Goal: Information Seeking & Learning: Find specific fact

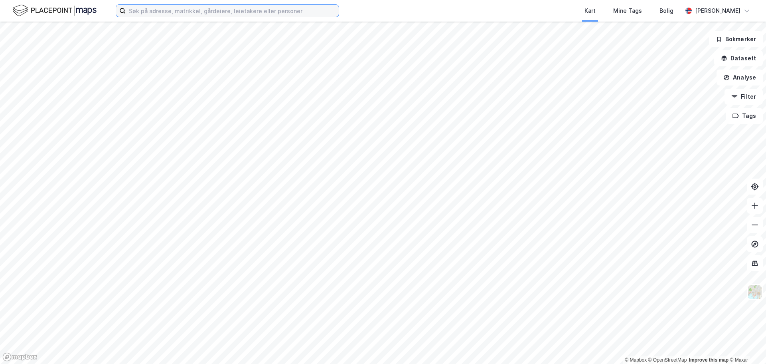
click at [142, 11] on input at bounding box center [232, 11] width 213 height 12
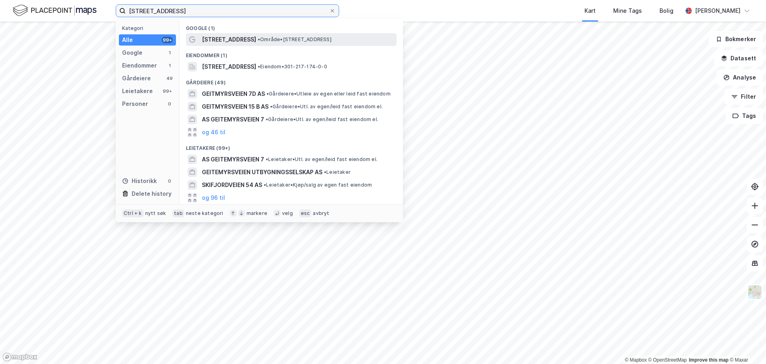
type input "[STREET_ADDRESS]"
click at [269, 41] on span "• Område • [STREET_ADDRESS]" at bounding box center [295, 39] width 74 height 6
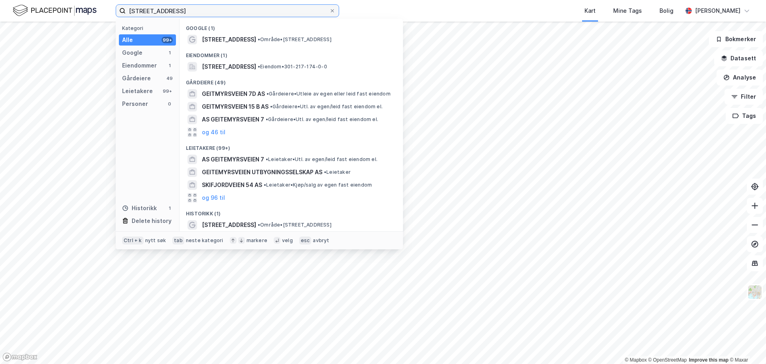
click at [180, 14] on input "[STREET_ADDRESS]" at bounding box center [228, 11] width 204 height 12
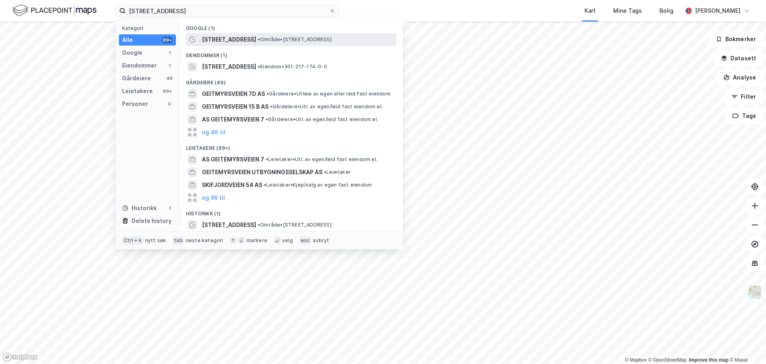
click at [219, 39] on span "[STREET_ADDRESS]" at bounding box center [229, 40] width 54 height 10
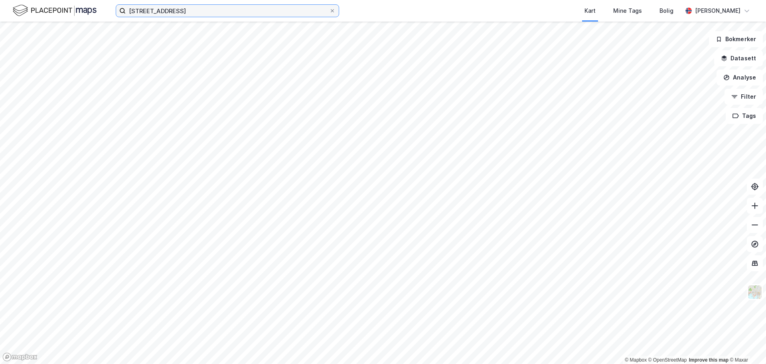
click at [199, 12] on input "[STREET_ADDRESS]" at bounding box center [228, 11] width 204 height 12
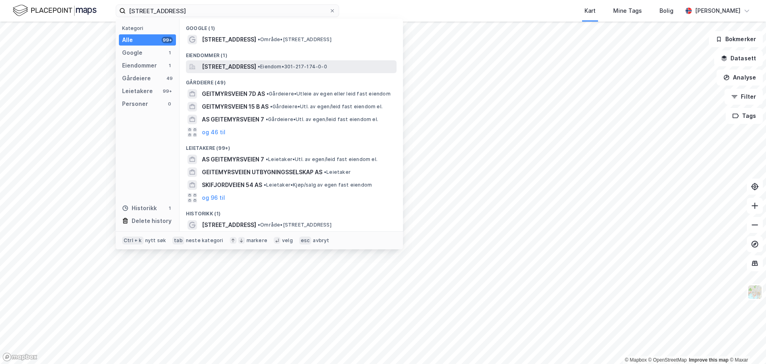
click at [256, 68] on span "[STREET_ADDRESS]" at bounding box center [229, 67] width 54 height 10
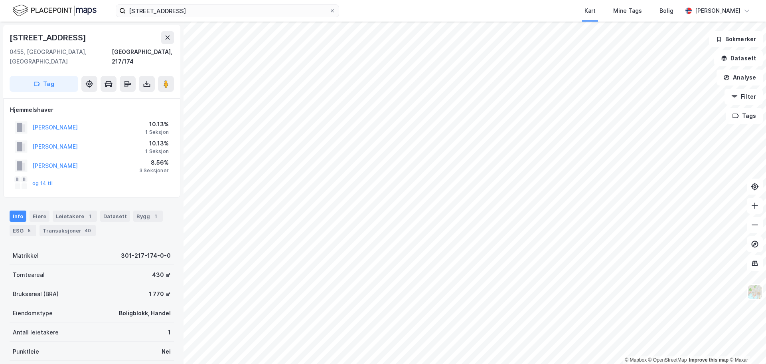
click at [53, 178] on div "og 14 til" at bounding box center [92, 183] width 164 height 16
click at [0, 0] on button "og 14 til" at bounding box center [0, 0] width 0 height 0
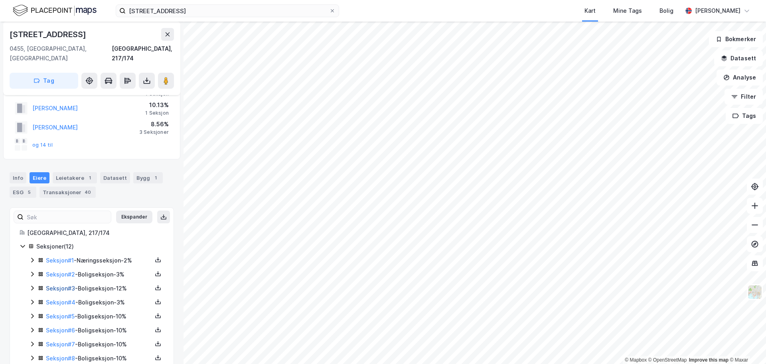
scroll to position [104, 0]
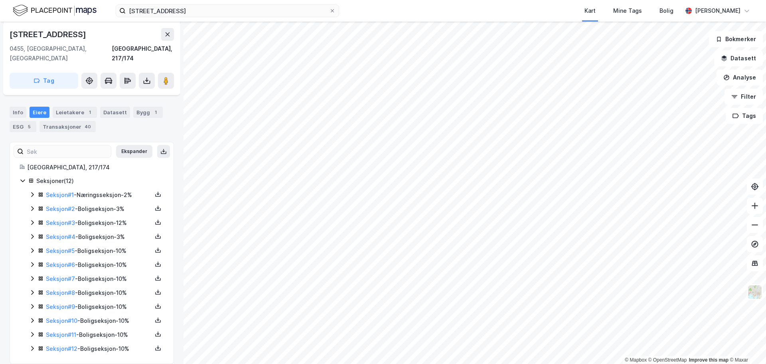
click at [32, 345] on icon at bounding box center [32, 348] width 6 height 6
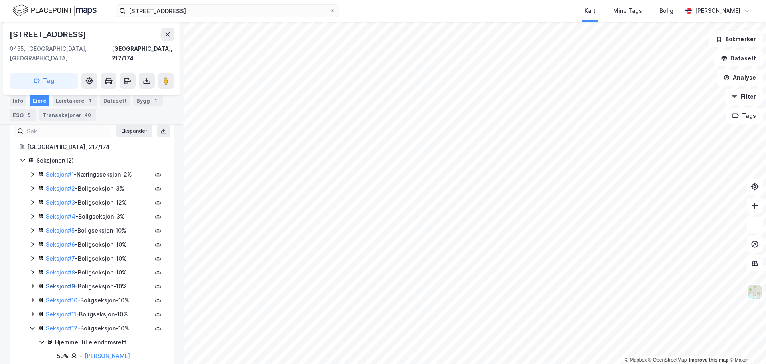
scroll to position [144, 0]
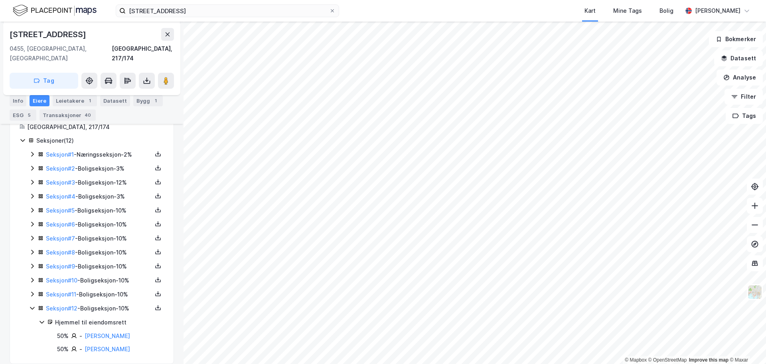
click at [32, 291] on icon at bounding box center [32, 294] width 6 height 6
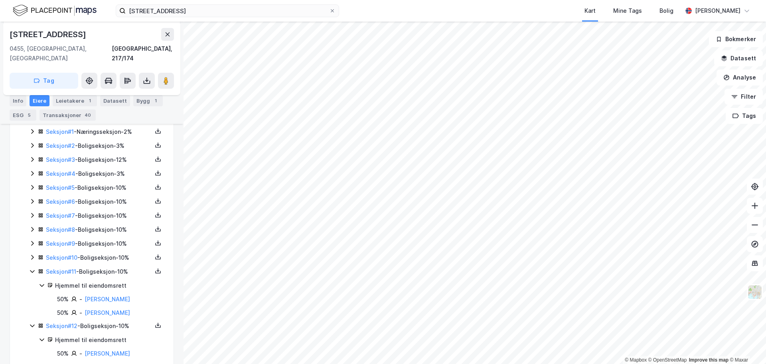
scroll to position [185, 0]
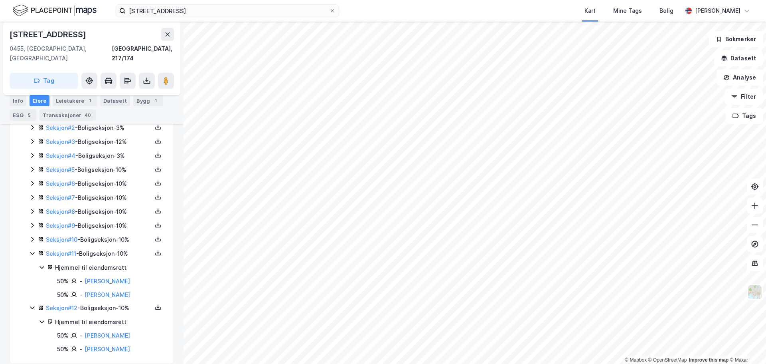
click at [32, 236] on icon at bounding box center [32, 239] width 6 height 6
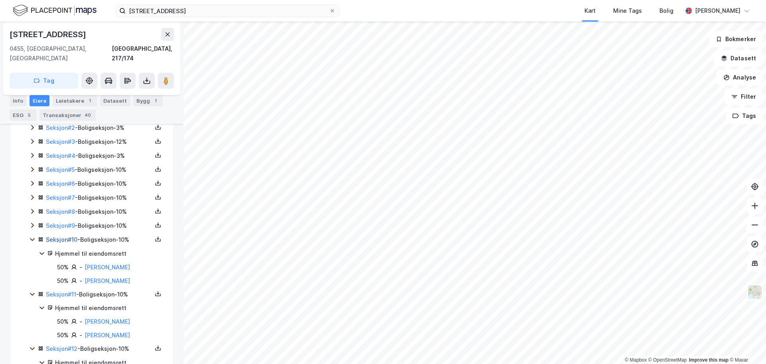
click at [73, 236] on link "Seksjon # 10" at bounding box center [62, 239] width 32 height 7
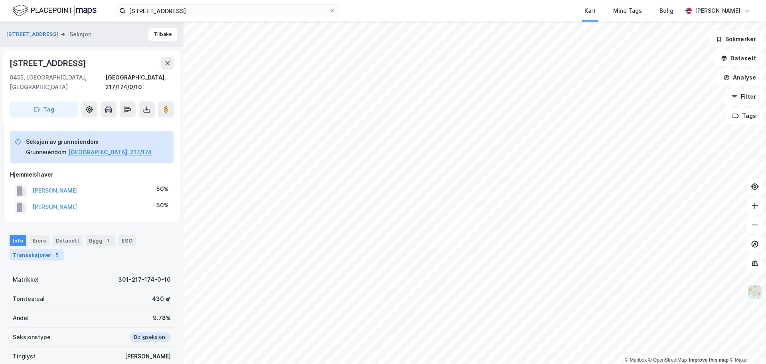
click at [34, 249] on div "Transaksjoner 5" at bounding box center [37, 254] width 55 height 11
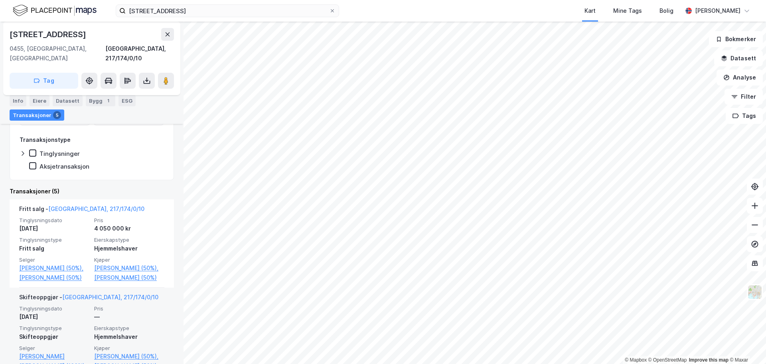
scroll to position [206, 0]
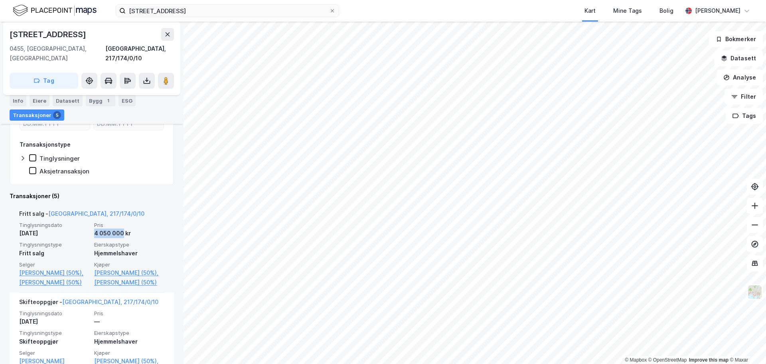
drag, startPoint x: 92, startPoint y: 224, endPoint x: 121, endPoint y: 226, distance: 28.8
click at [121, 228] on div "4 050 000 kr" at bounding box center [129, 233] width 70 height 10
copy div "4 050 000"
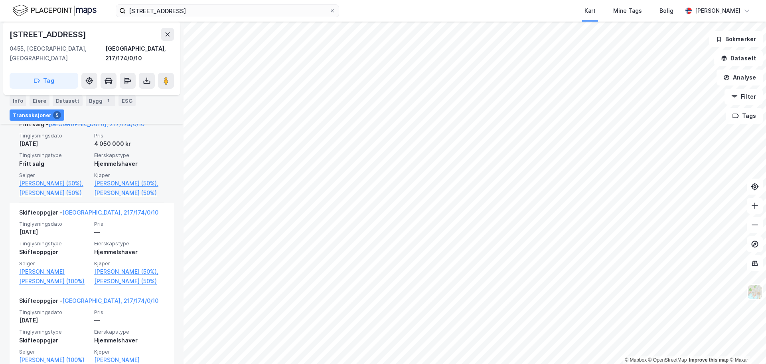
scroll to position [215, 0]
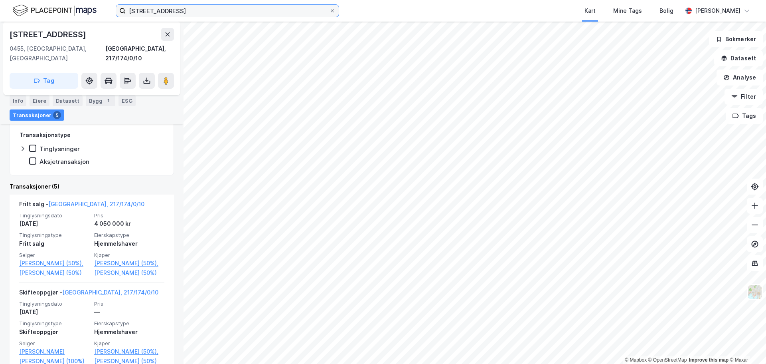
click at [196, 11] on input "[STREET_ADDRESS]" at bounding box center [228, 11] width 204 height 12
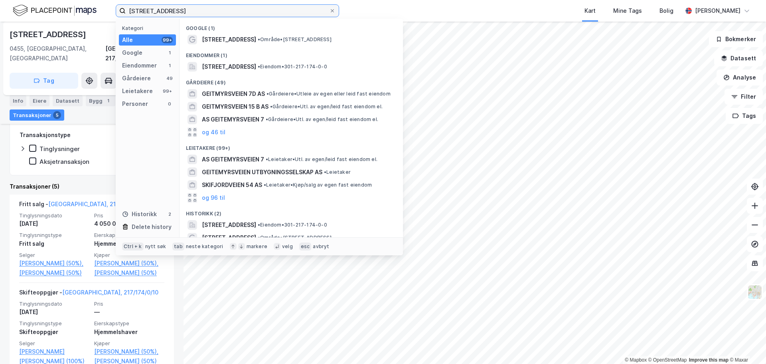
click at [196, 11] on input "[STREET_ADDRESS]" at bounding box center [228, 11] width 204 height 12
